Goal: Information Seeking & Learning: Understand process/instructions

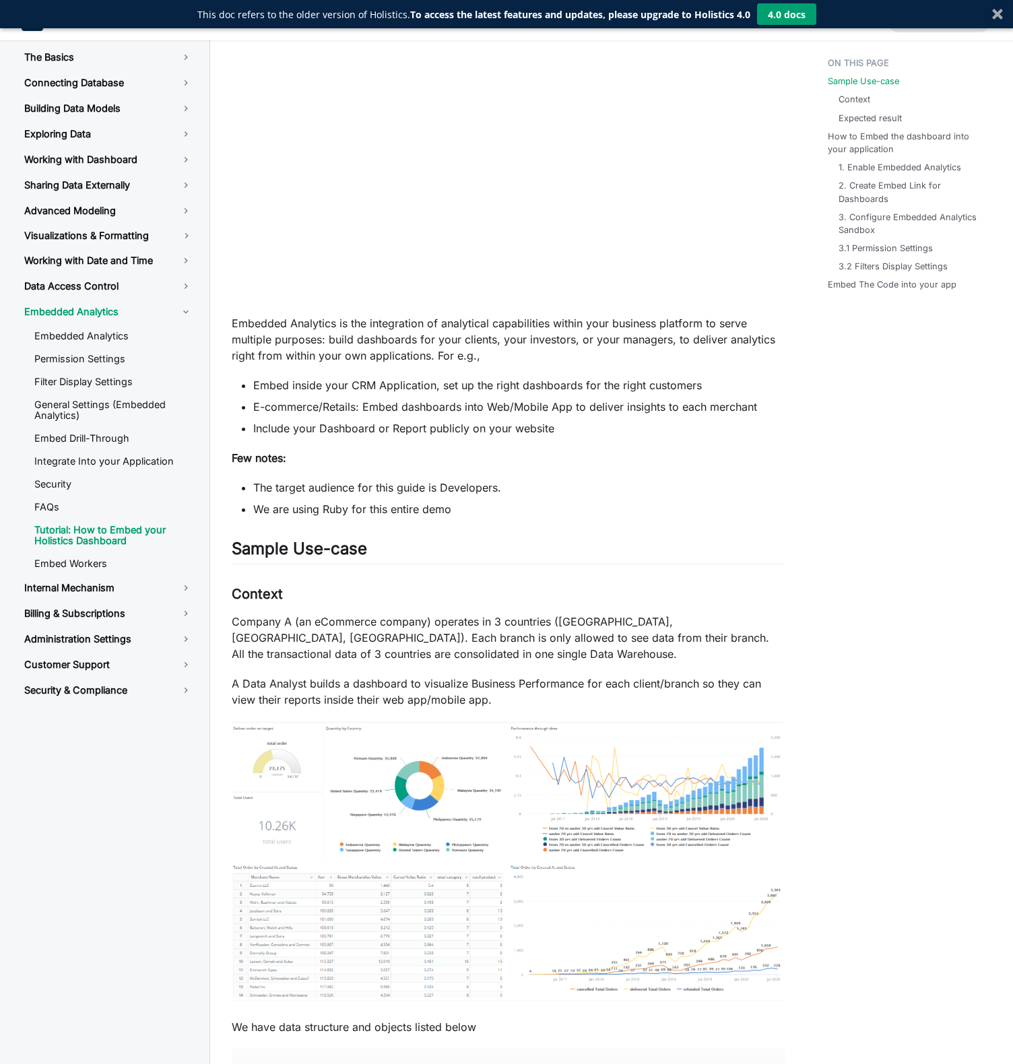
scroll to position [228, 0]
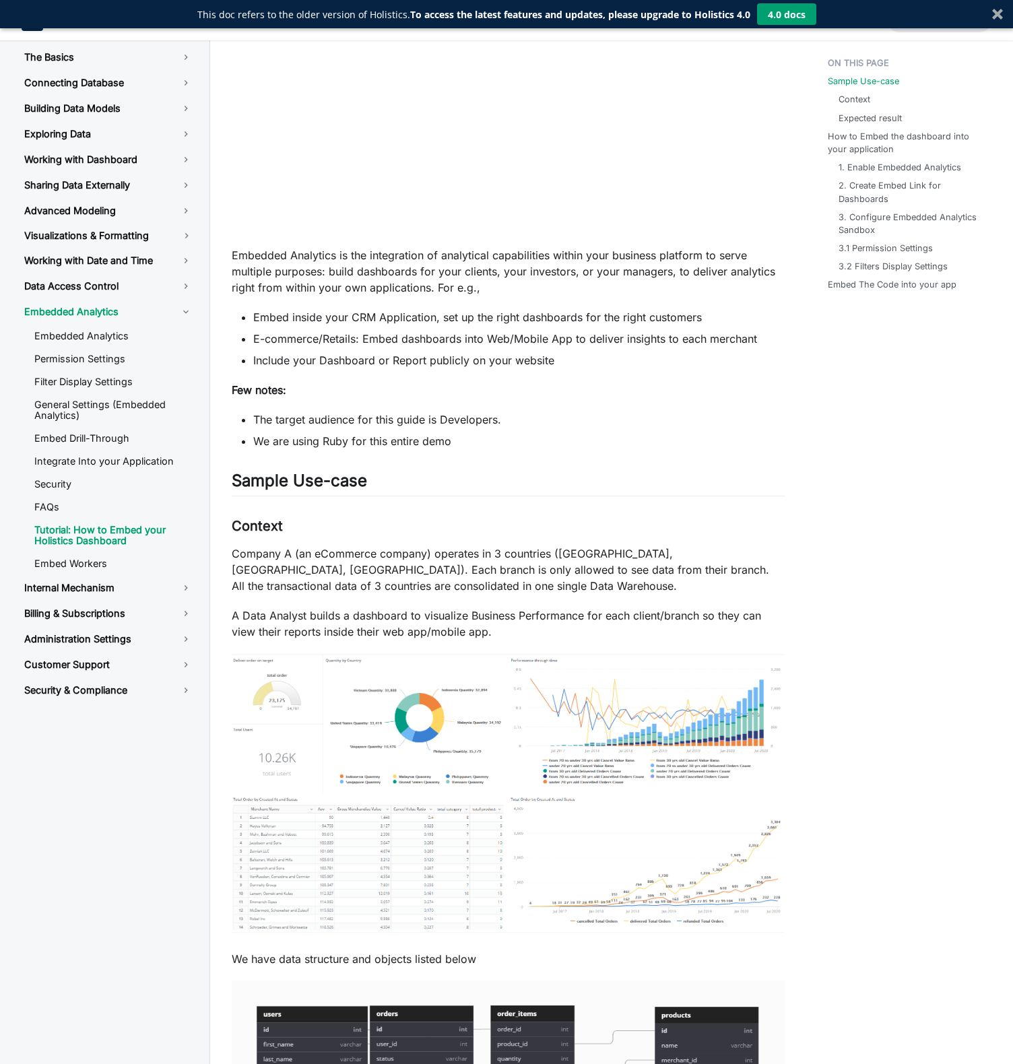
click at [325, 611] on p "A Data Analyst builds a dashboard to visualize Business Performance for each cl…" at bounding box center [508, 624] width 553 height 32
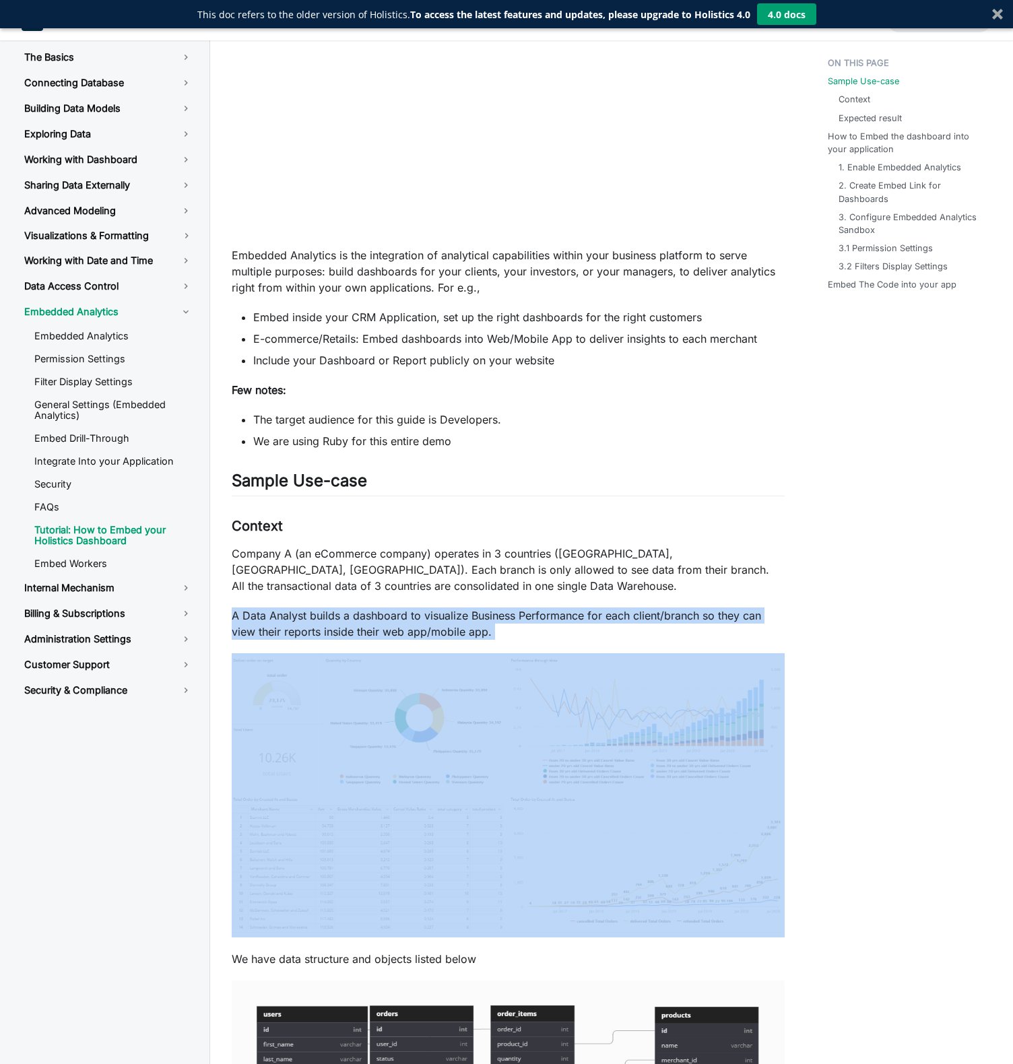
click at [325, 611] on p "A Data Analyst builds a dashboard to visualize Business Performance for each cl…" at bounding box center [508, 624] width 553 height 32
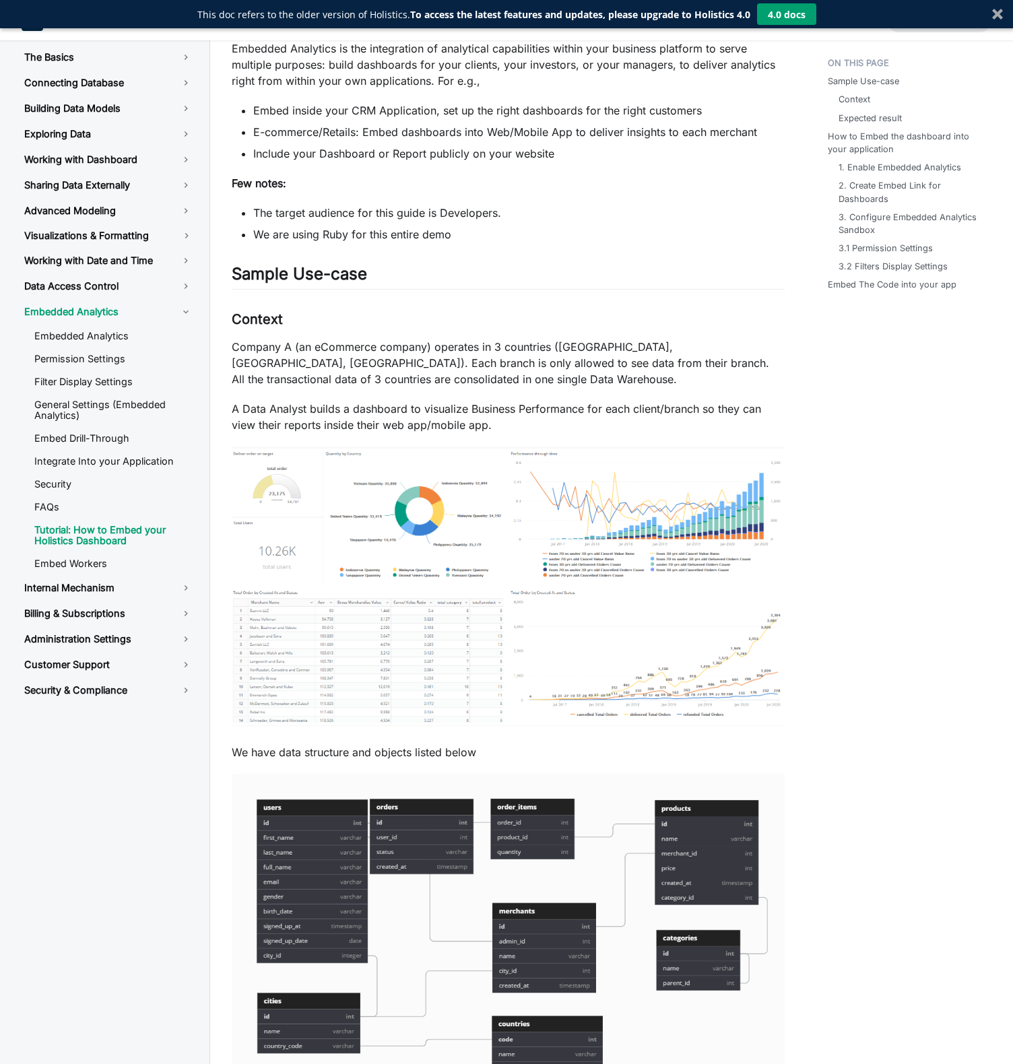
scroll to position [0, 0]
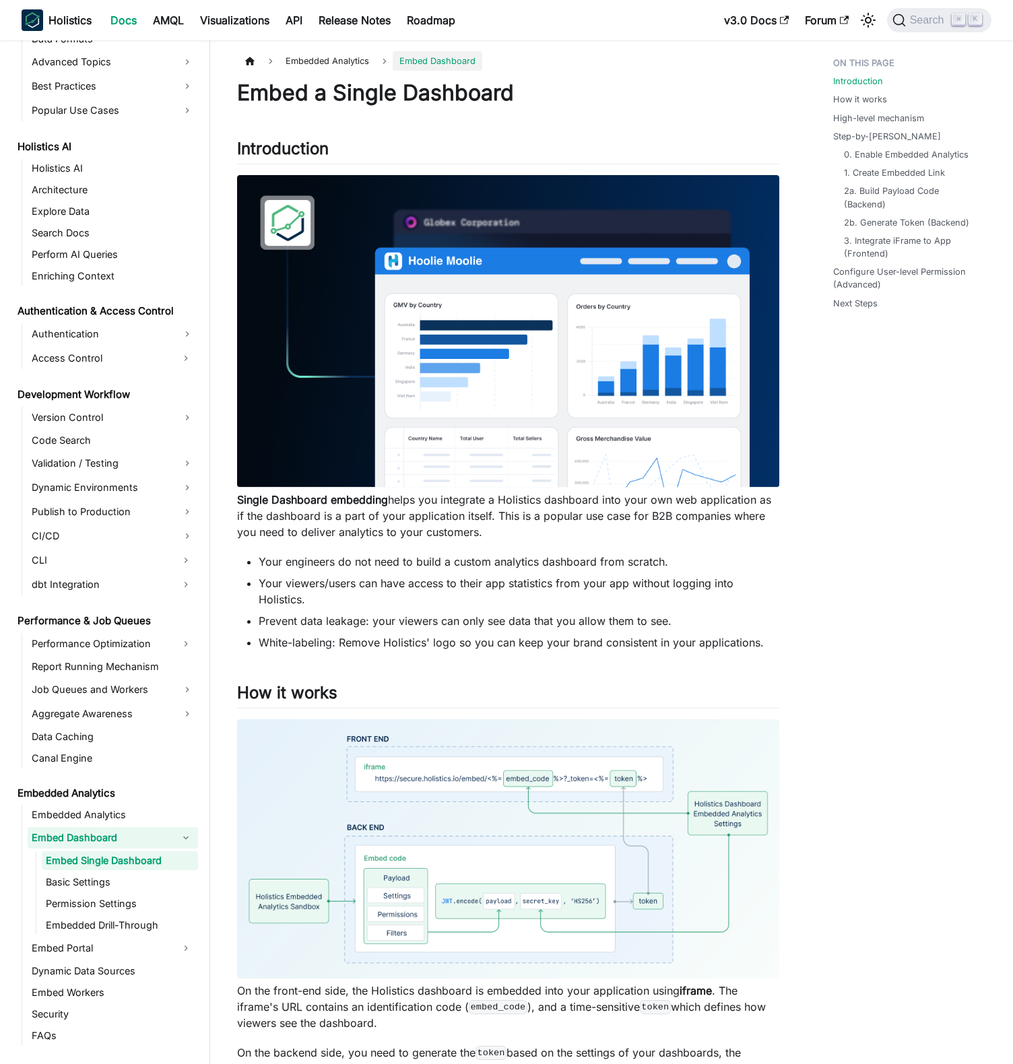
scroll to position [609, 0]
